Goal: Task Accomplishment & Management: Use online tool/utility

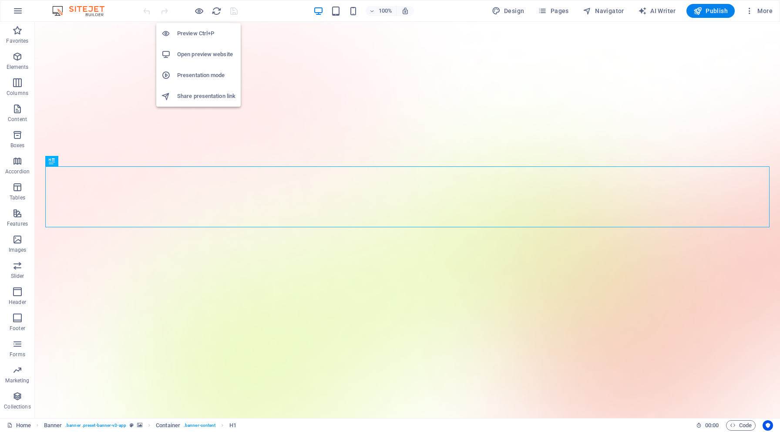
click at [200, 33] on h6 "Preview Ctrl+P" at bounding box center [206, 33] width 58 height 10
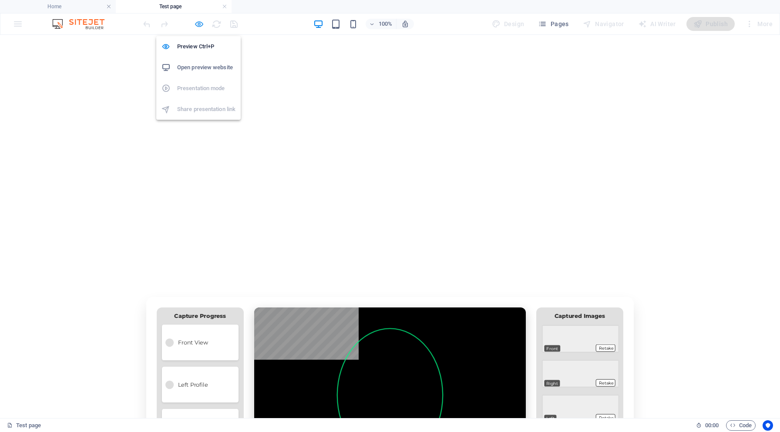
click at [199, 25] on icon "button" at bounding box center [199, 24] width 10 height 10
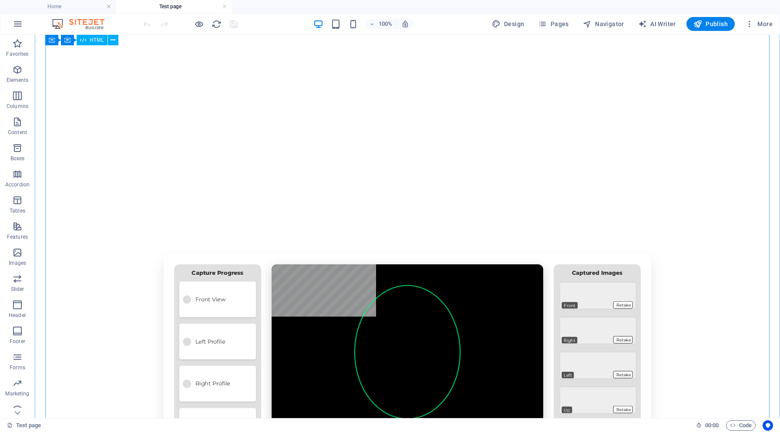
scroll to position [41, 0]
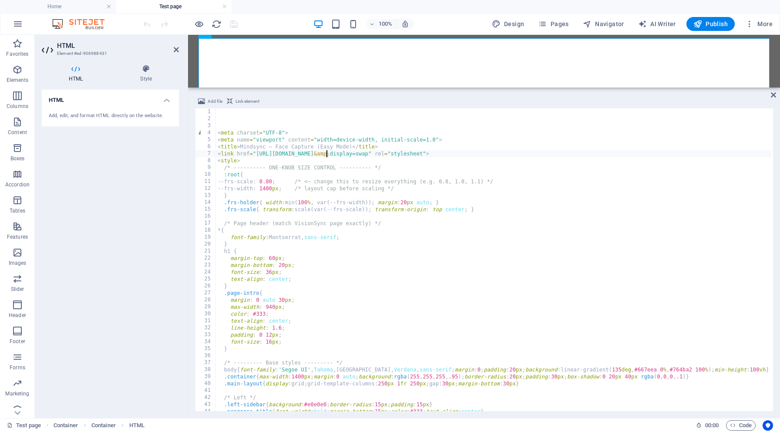
click at [327, 152] on div "< meta charset = "UTF-8" > < meta name = "viewport" content = "width=device-wid…" at bounding box center [735, 265] width 1039 height 315
type textarea "<link href="[URL][DOMAIN_NAME]" rel="stylesheet">"
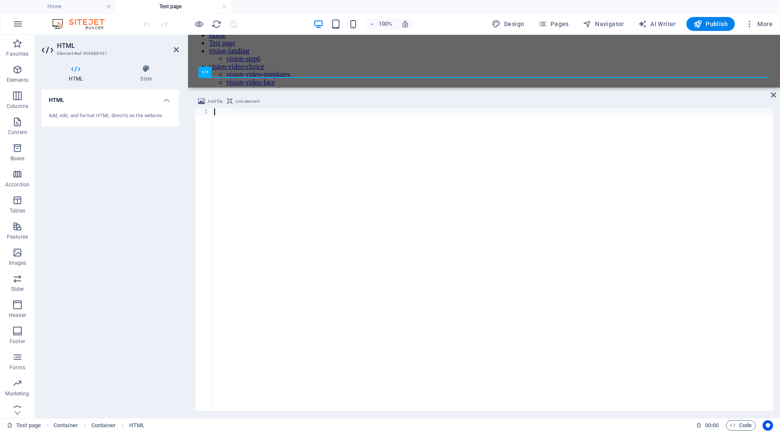
scroll to position [2, 0]
click at [343, 196] on div at bounding box center [493, 265] width 561 height 315
click at [222, 115] on div at bounding box center [493, 266] width 561 height 317
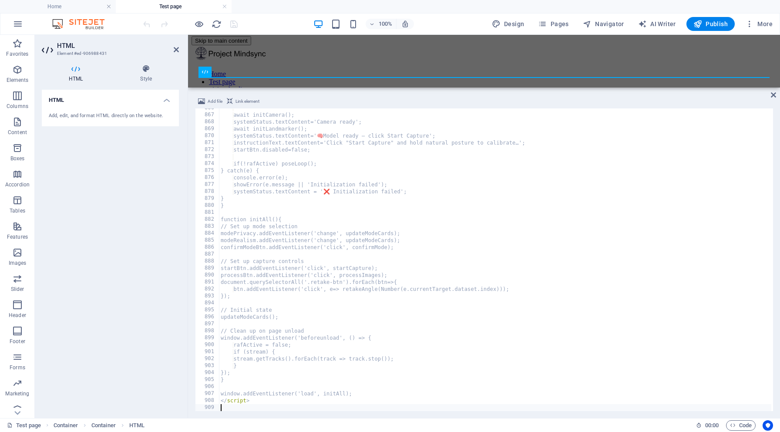
scroll to position [6031, 0]
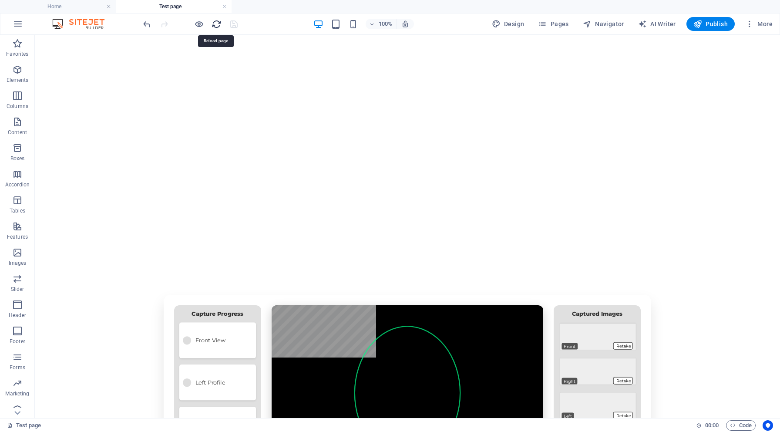
click at [216, 23] on icon "reload" at bounding box center [217, 24] width 10 height 10
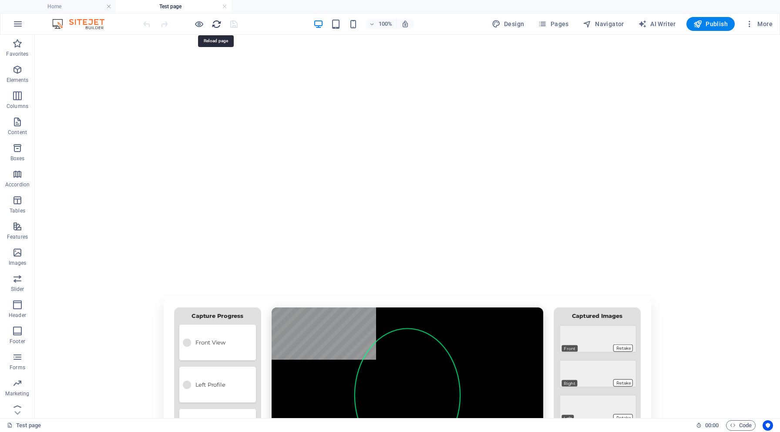
scroll to position [0, 0]
click at [208, 68] on h6 "Open preview website" at bounding box center [206, 67] width 58 height 10
